Goal: Information Seeking & Learning: Learn about a topic

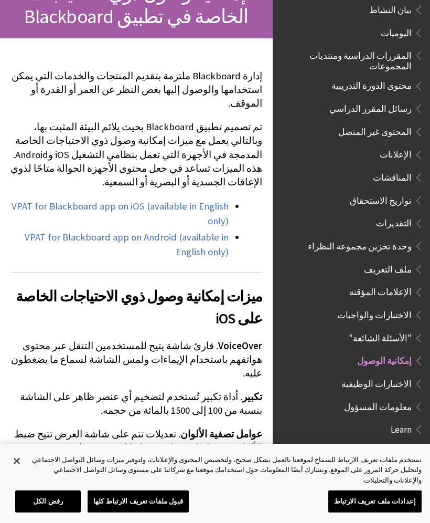
scroll to position [151, 0]
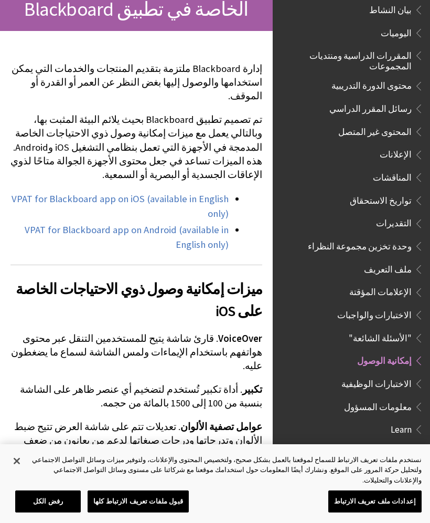
click at [413, 215] on span "Book outline for Blackboard App Help" at bounding box center [417, 221] width 11 height 13
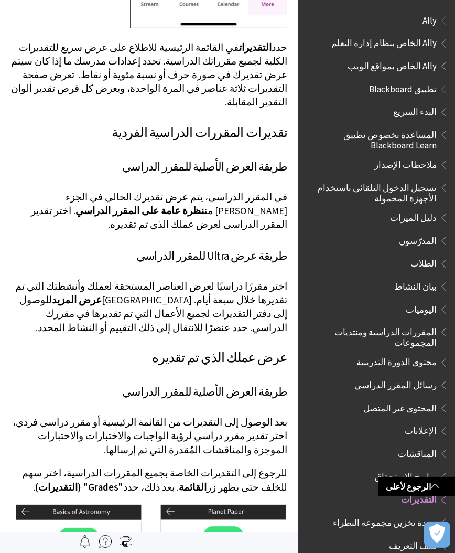
scroll to position [389, 0]
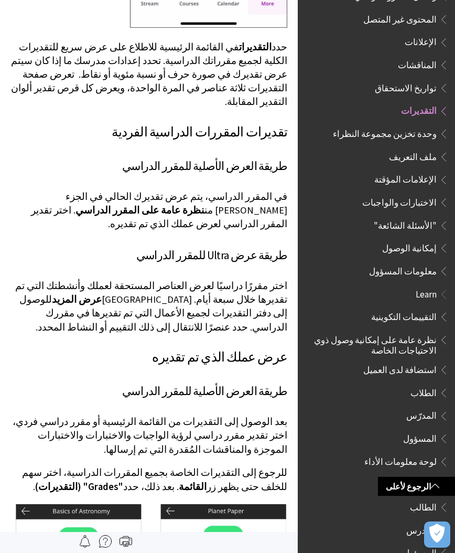
click at [102, 544] on img at bounding box center [105, 541] width 13 height 13
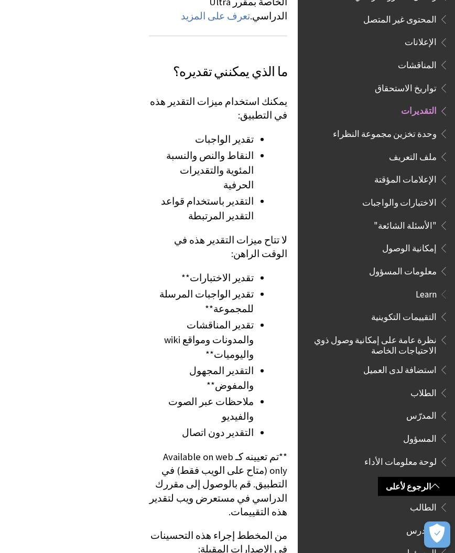
scroll to position [9851, 0]
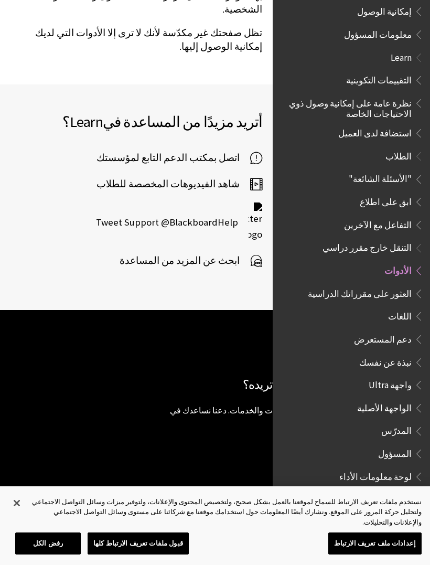
scroll to position [625, 0]
click at [412, 148] on span "Book outline for Blackboard Learn Help" at bounding box center [417, 154] width 11 height 13
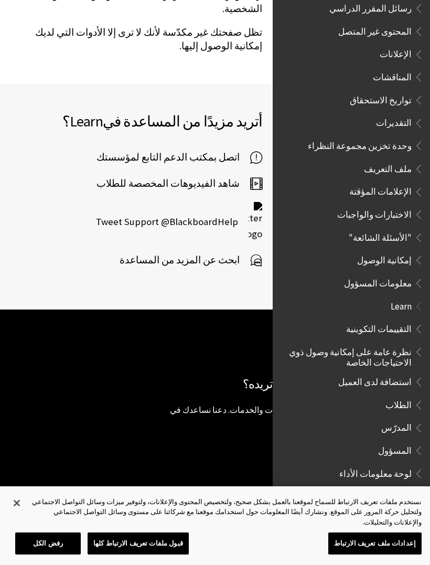
scroll to position [565, 0]
click at [412, 115] on span "التقديرات" at bounding box center [354, 123] width 140 height 18
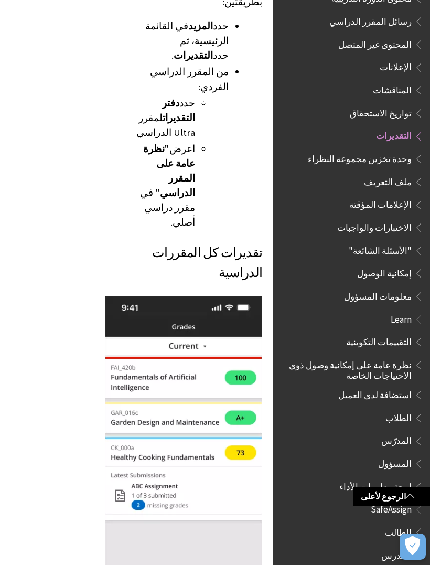
scroll to position [3775, 0]
click at [417, 553] on icon "فتح التفضيلات" at bounding box center [412, 545] width 15 height 19
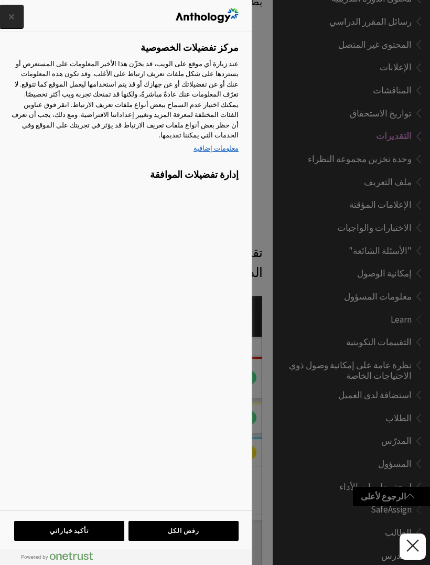
click at [11, 21] on button "إغلاق" at bounding box center [11, 16] width 23 height 23
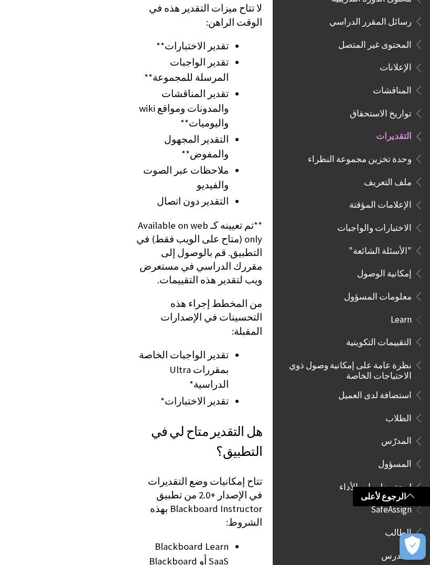
scroll to position [10642, 0]
click at [395, 242] on span ""الأسئلة الشائعة"" at bounding box center [380, 249] width 63 height 14
click at [399, 264] on span "إمكانية الوصول" at bounding box center [384, 271] width 55 height 14
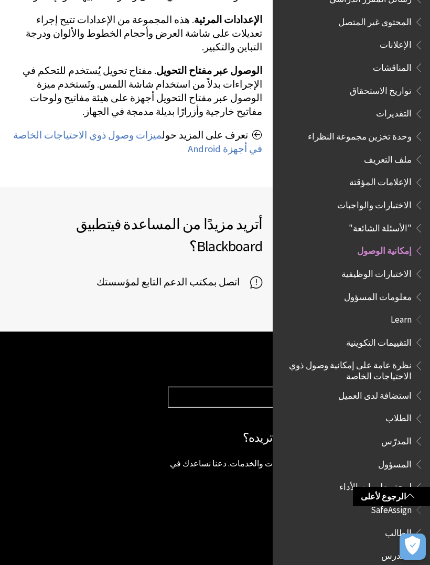
scroll to position [854, 0]
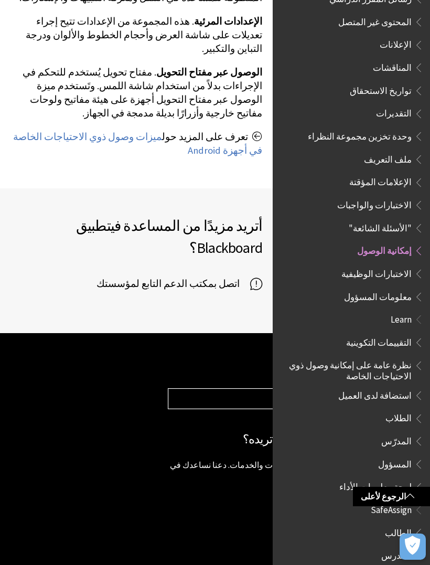
click at [402, 219] on span ""الأسئلة الشائعة"" at bounding box center [380, 226] width 63 height 14
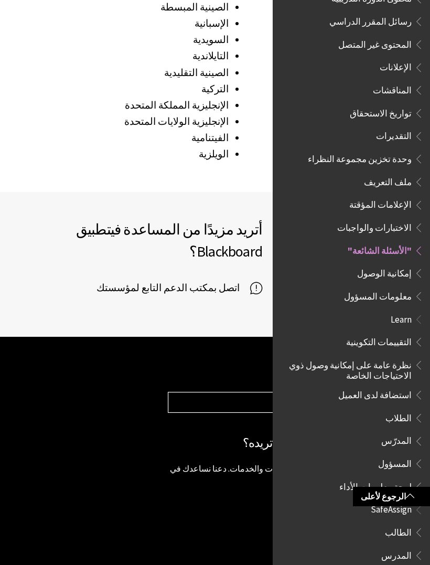
scroll to position [1703, 0]
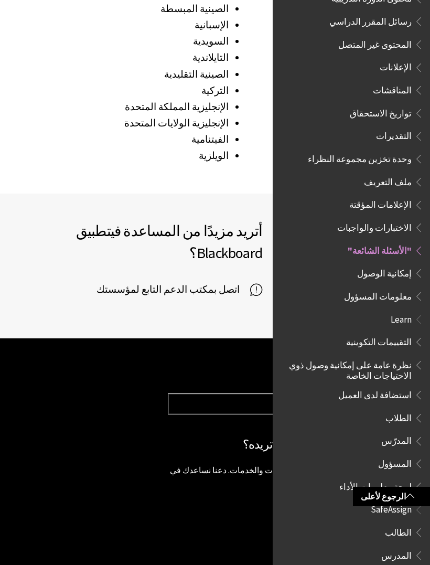
click at [213, 464] on p "تتميز Blackboard بامتلاكها للعديد من المنتجات والخدمات. دعنا نساعدك في العثور ع…" at bounding box center [294, 476] width 252 height 24
click at [218, 464] on p "تتميز Blackboard بامتلاكها للعديد من المنتجات والخدمات. دعنا نساعدك في العثور ع…" at bounding box center [294, 476] width 252 height 24
click at [248, 464] on p "تتميز Blackboard بامتلاكها للعديد من المنتجات والخدمات. دعنا نساعدك في العثور ع…" at bounding box center [294, 476] width 252 height 24
click at [237, 464] on p "تتميز Blackboard بامتلاكها للعديد من المنتجات والخدمات. دعنا نساعدك في العثور ع…" at bounding box center [294, 476] width 252 height 24
click at [248, 282] on span "اتصل بمكتب الدعم التابع لمؤسستك" at bounding box center [174, 290] width 154 height 16
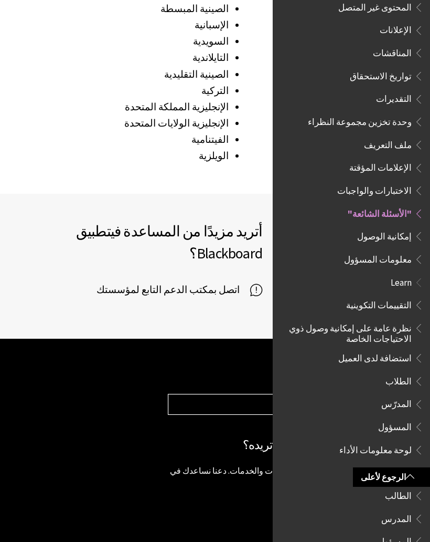
scroll to position [400, 0]
click at [355, 533] on span "المسؤول" at bounding box center [354, 542] width 140 height 18
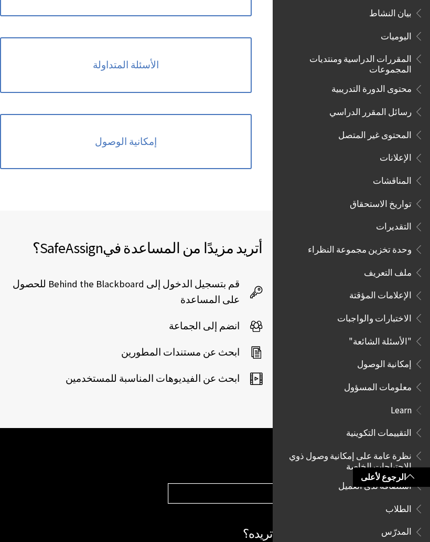
scroll to position [273, 0]
click at [358, 218] on span "التقديرات" at bounding box center [354, 227] width 140 height 18
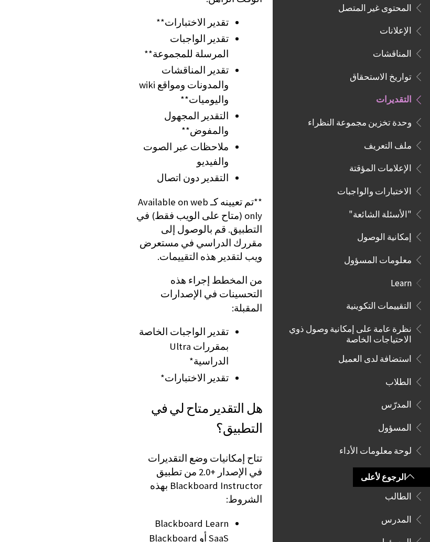
scroll to position [10665, 0]
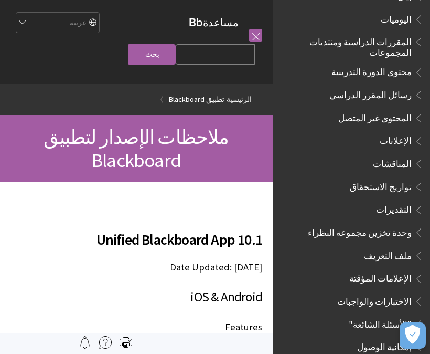
scroll to position [291, 0]
click at [398, 200] on span "التقديرات" at bounding box center [394, 207] width 36 height 14
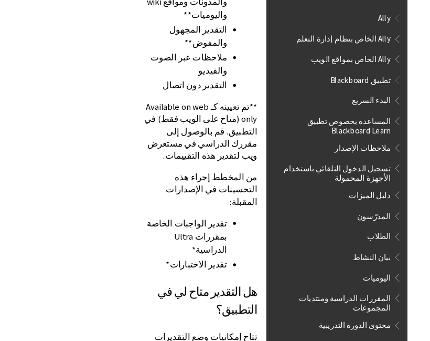
scroll to position [461, 0]
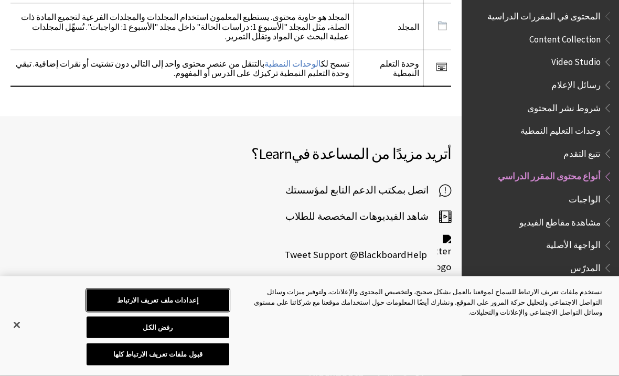
scroll to position [2000, 0]
click at [443, 285] on icon at bounding box center [445, 293] width 12 height 16
click at [415, 182] on span "اتصل بمكتب الدعم التابع لمؤسستك" at bounding box center [362, 190] width 154 height 16
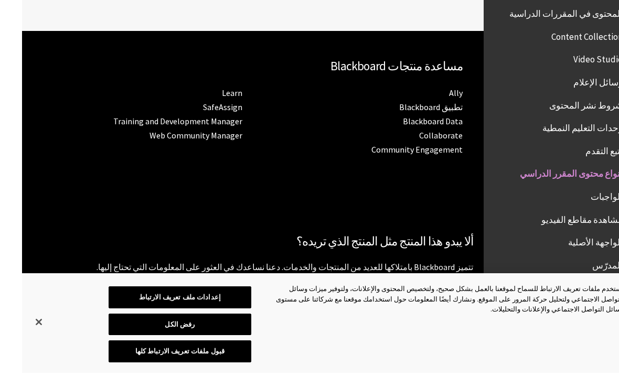
scroll to position [2308, -22]
